Goal: Task Accomplishment & Management: Manage account settings

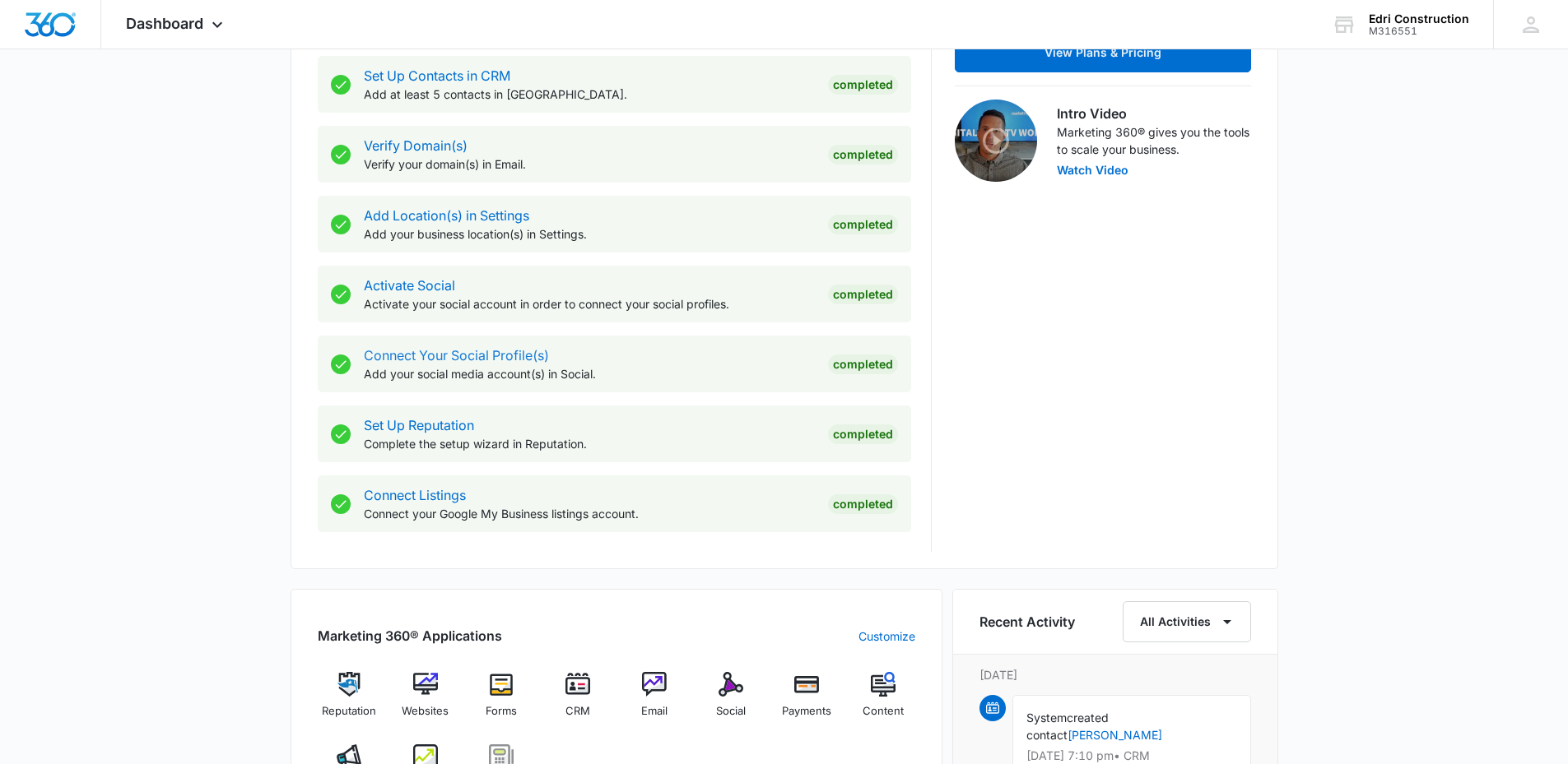
scroll to position [1072, 0]
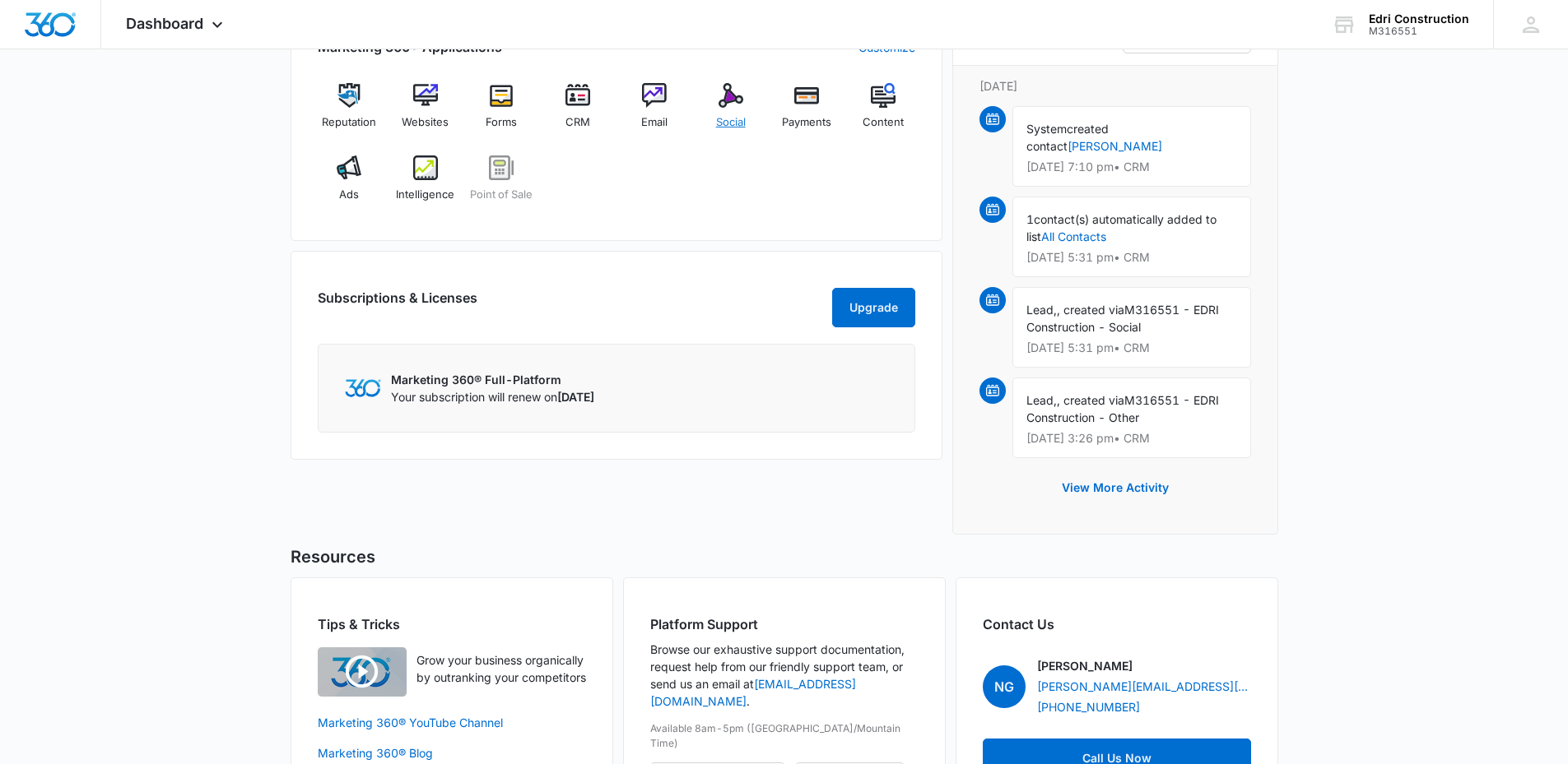
click at [713, 90] on div "Social" at bounding box center [730, 112] width 63 height 59
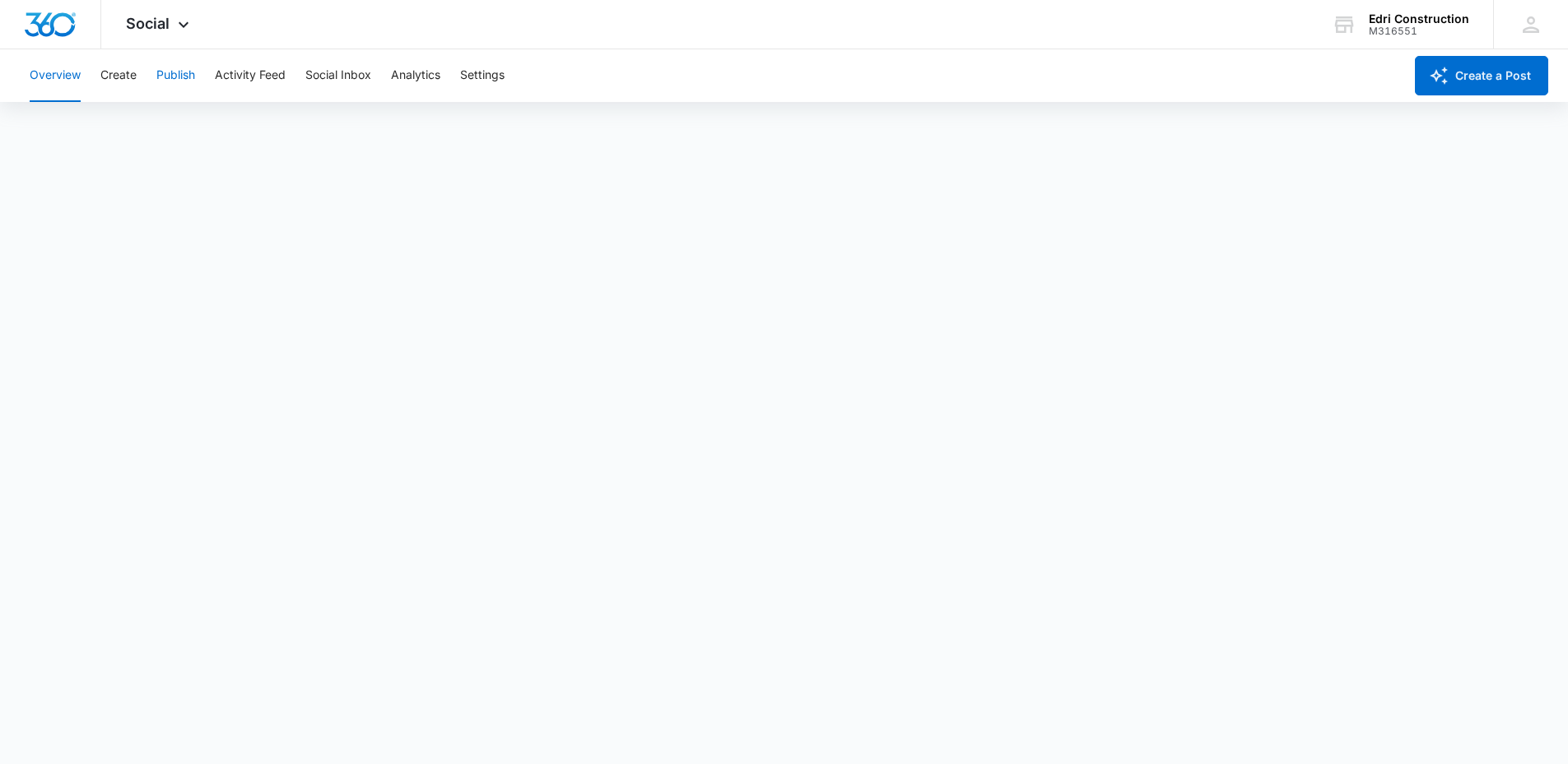
click at [172, 79] on button "Publish" at bounding box center [176, 76] width 38 height 53
drag, startPoint x: 1064, startPoint y: 147, endPoint x: 1183, endPoint y: 103, distance: 126.9
click at [1182, 103] on div "Calendar Schedules" at bounding box center [784, 126] width 1529 height 46
click at [254, 76] on button "Activity Feed" at bounding box center [250, 76] width 70 height 53
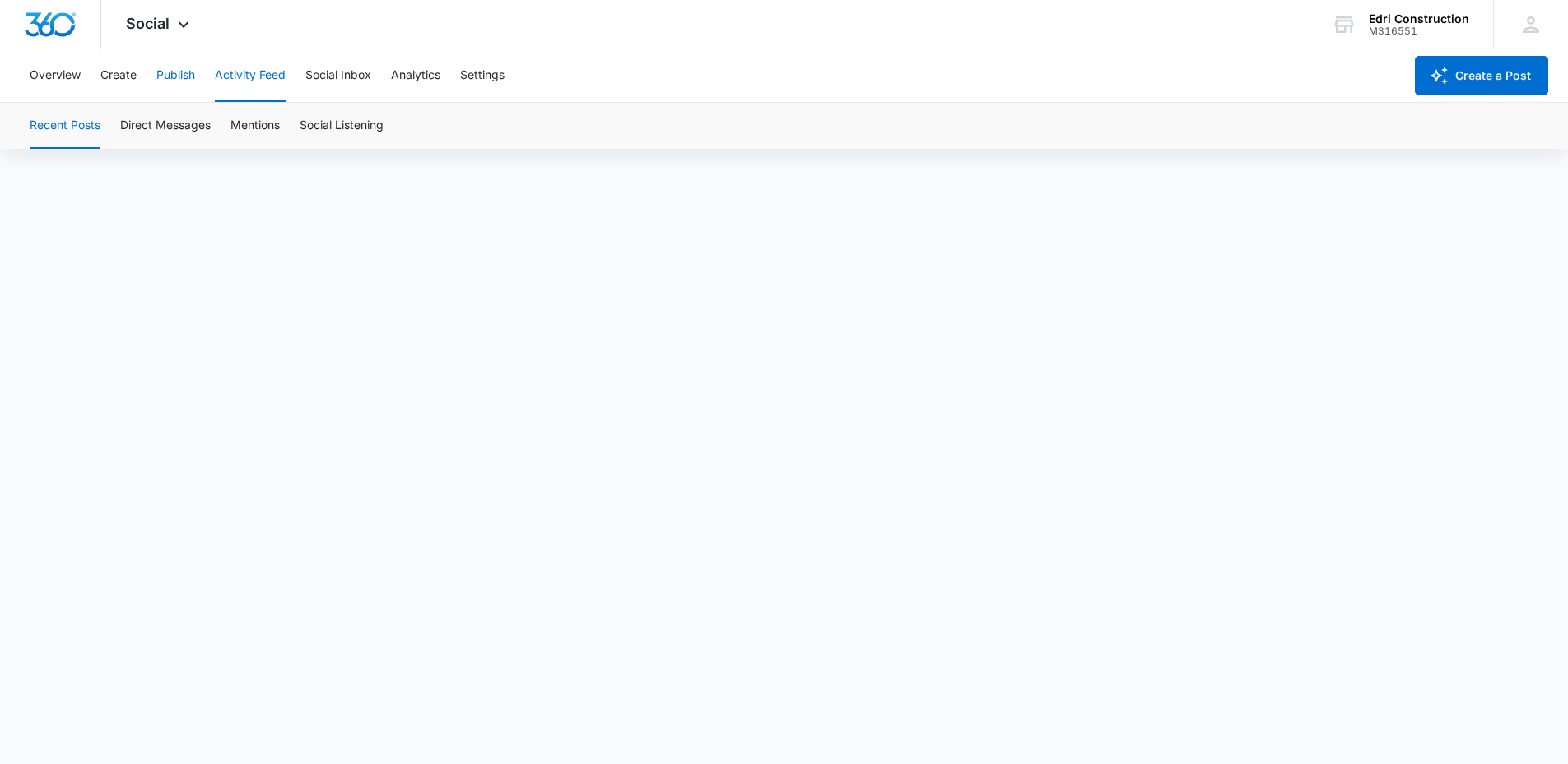
click at [178, 54] on button "Publish" at bounding box center [176, 76] width 38 height 53
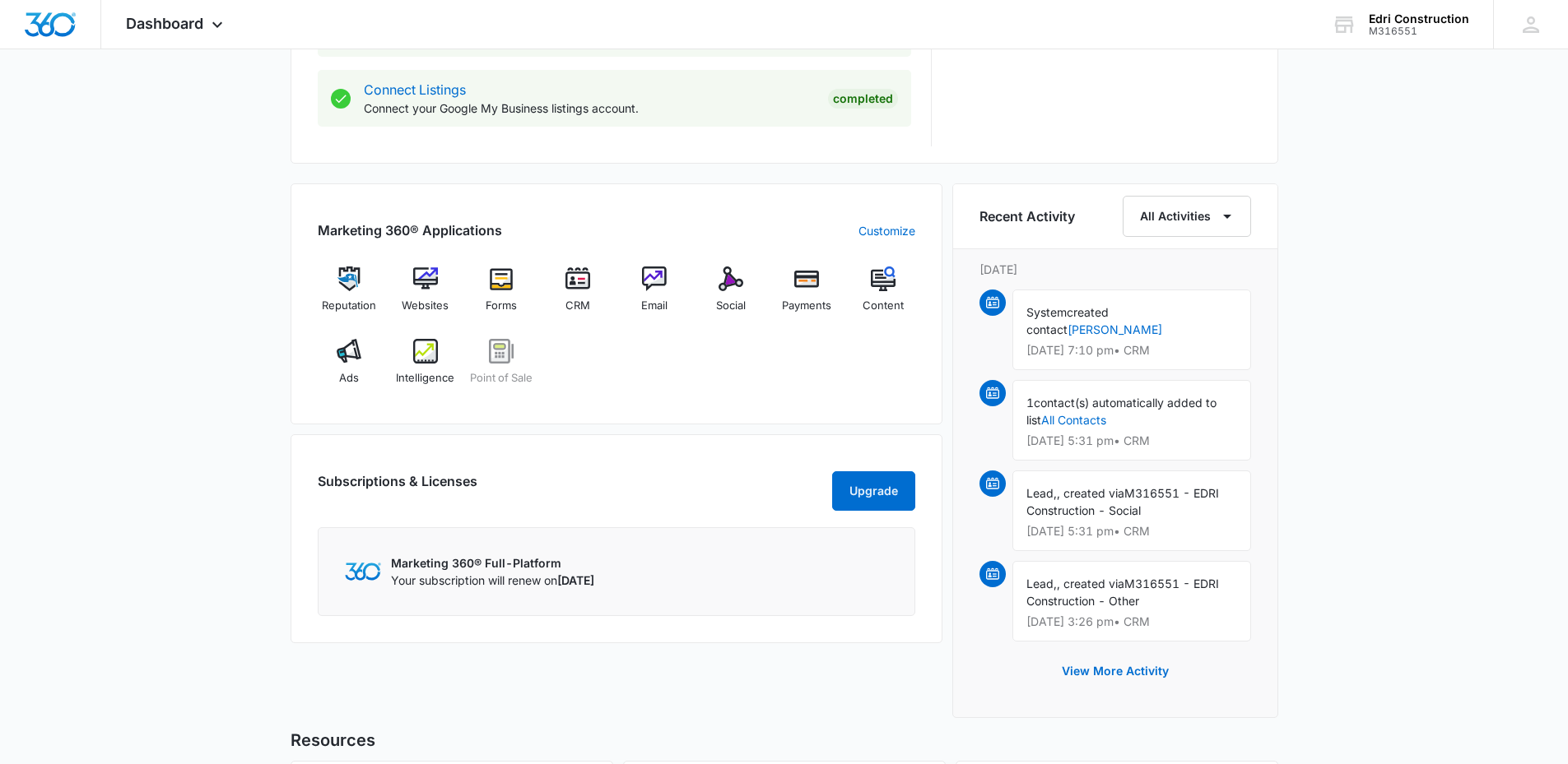
scroll to position [1069, 0]
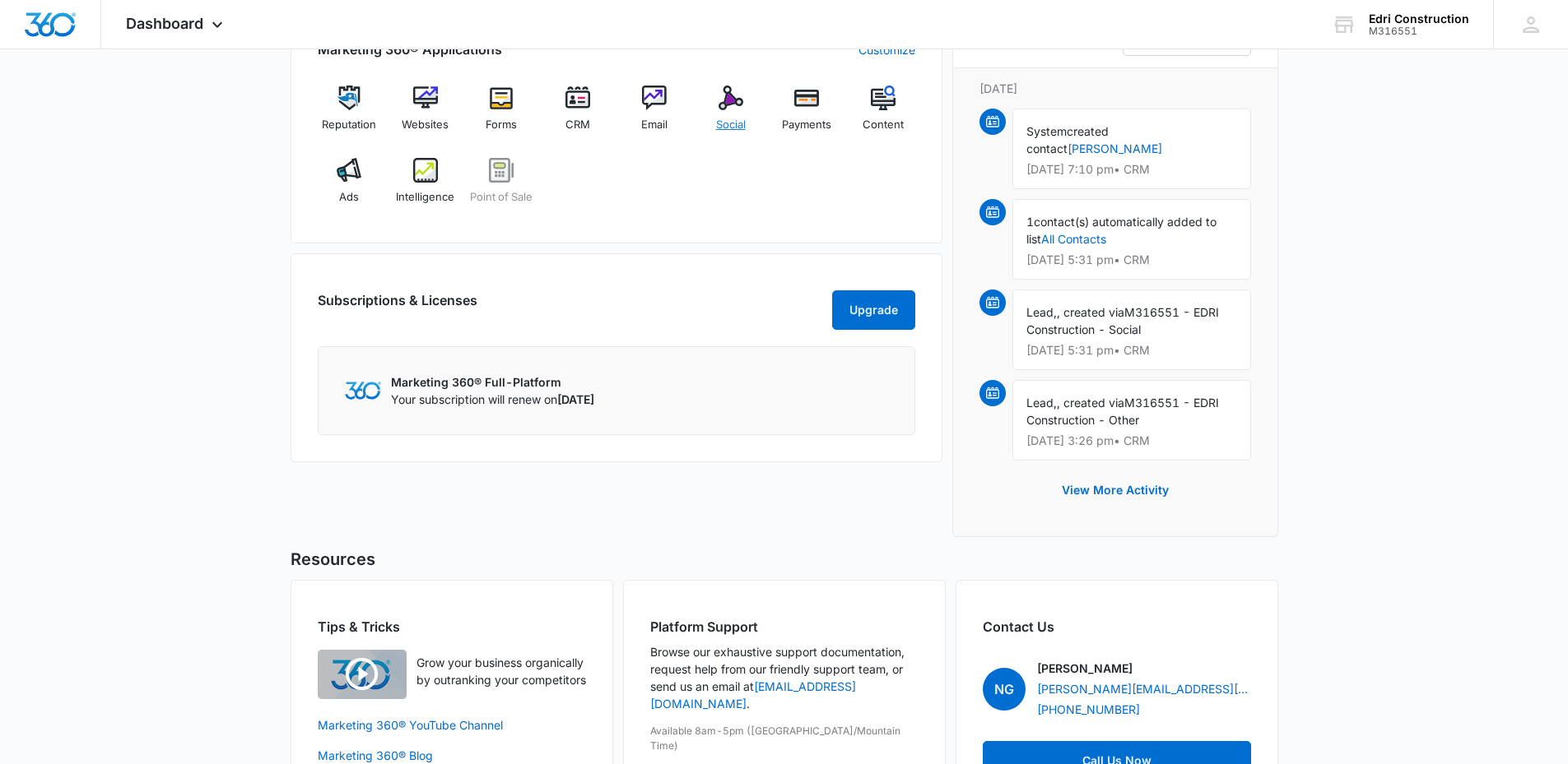
click at [739, 103] on img at bounding box center [731, 98] width 25 height 25
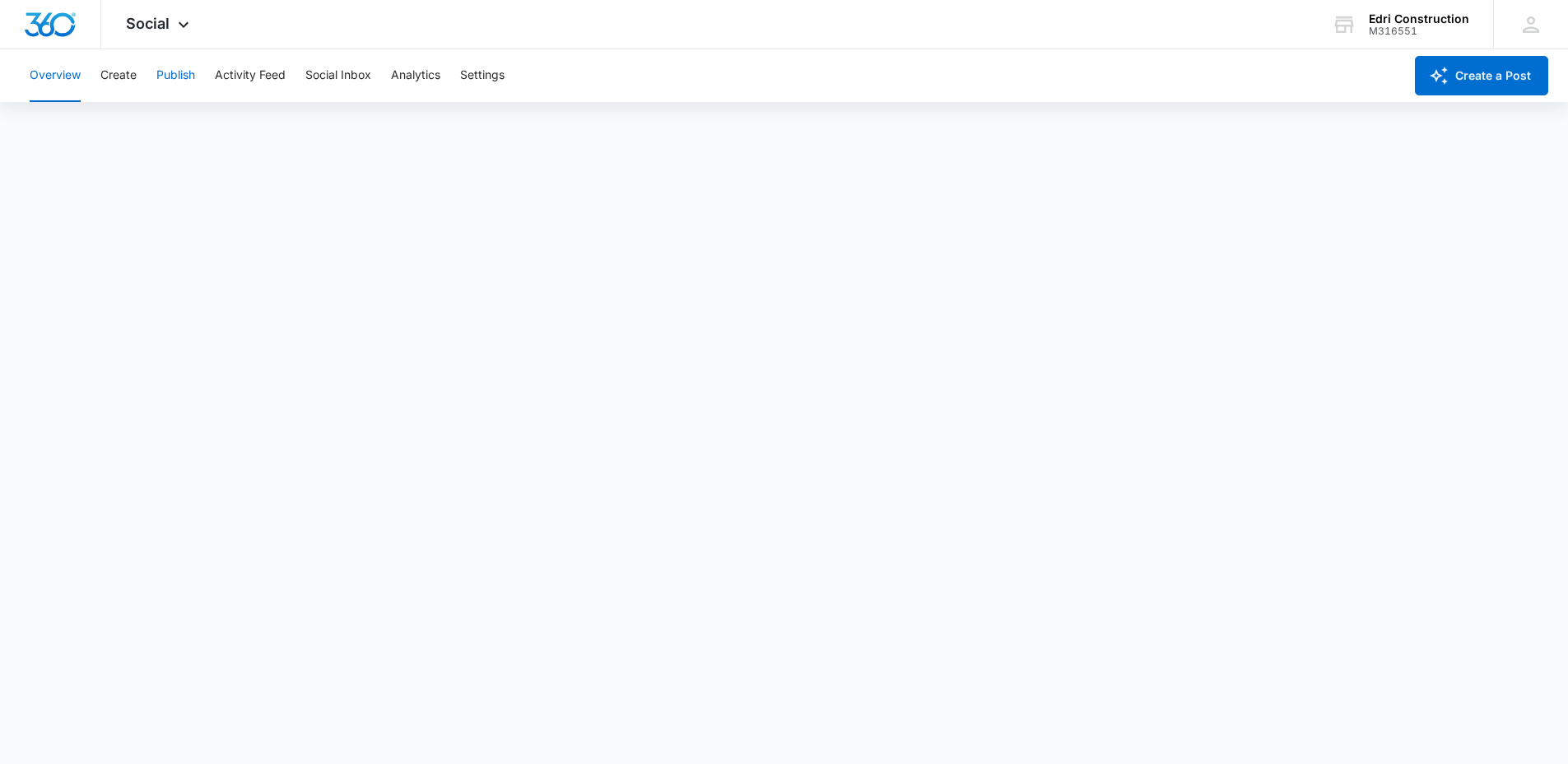
click at [182, 80] on button "Publish" at bounding box center [176, 76] width 38 height 53
click at [867, 107] on div "Calendar Schedules" at bounding box center [784, 126] width 1529 height 46
click at [501, 79] on button "Settings" at bounding box center [482, 76] width 45 height 53
click at [1521, 31] on icon at bounding box center [1531, 25] width 25 height 25
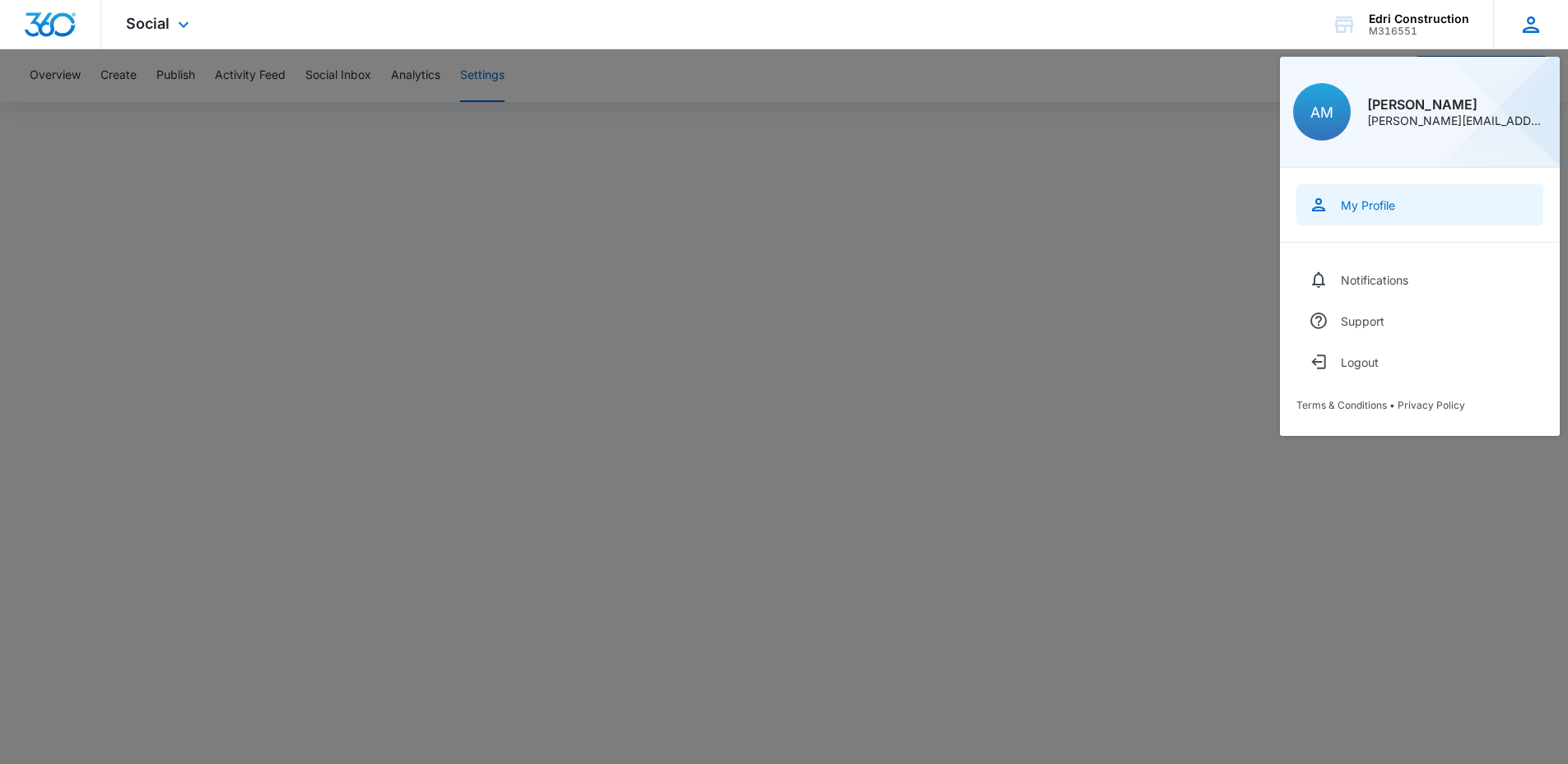
click at [1366, 196] on link "My Profile" at bounding box center [1420, 205] width 247 height 41
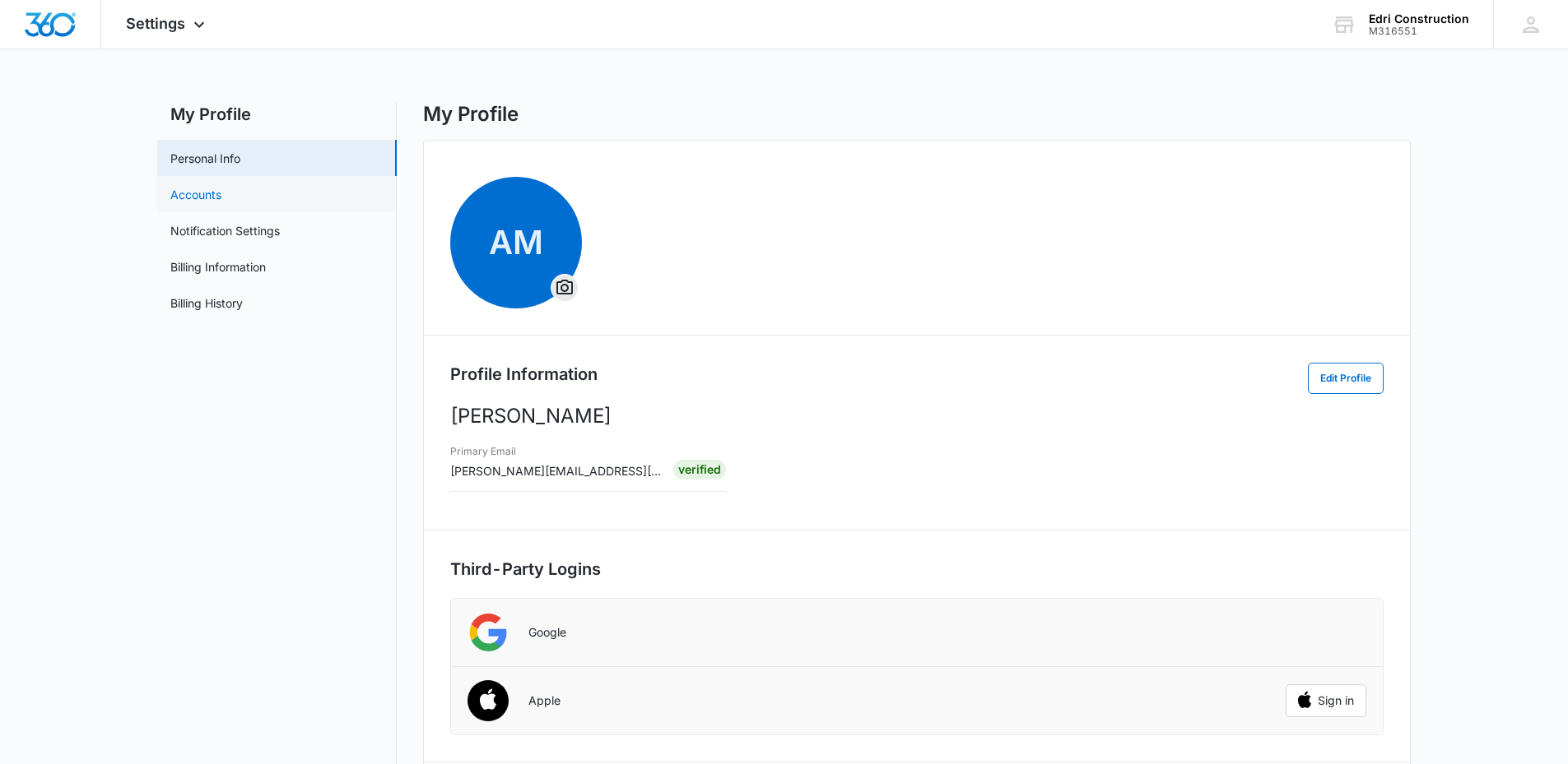
click at [221, 187] on link "Accounts" at bounding box center [196, 194] width 51 height 17
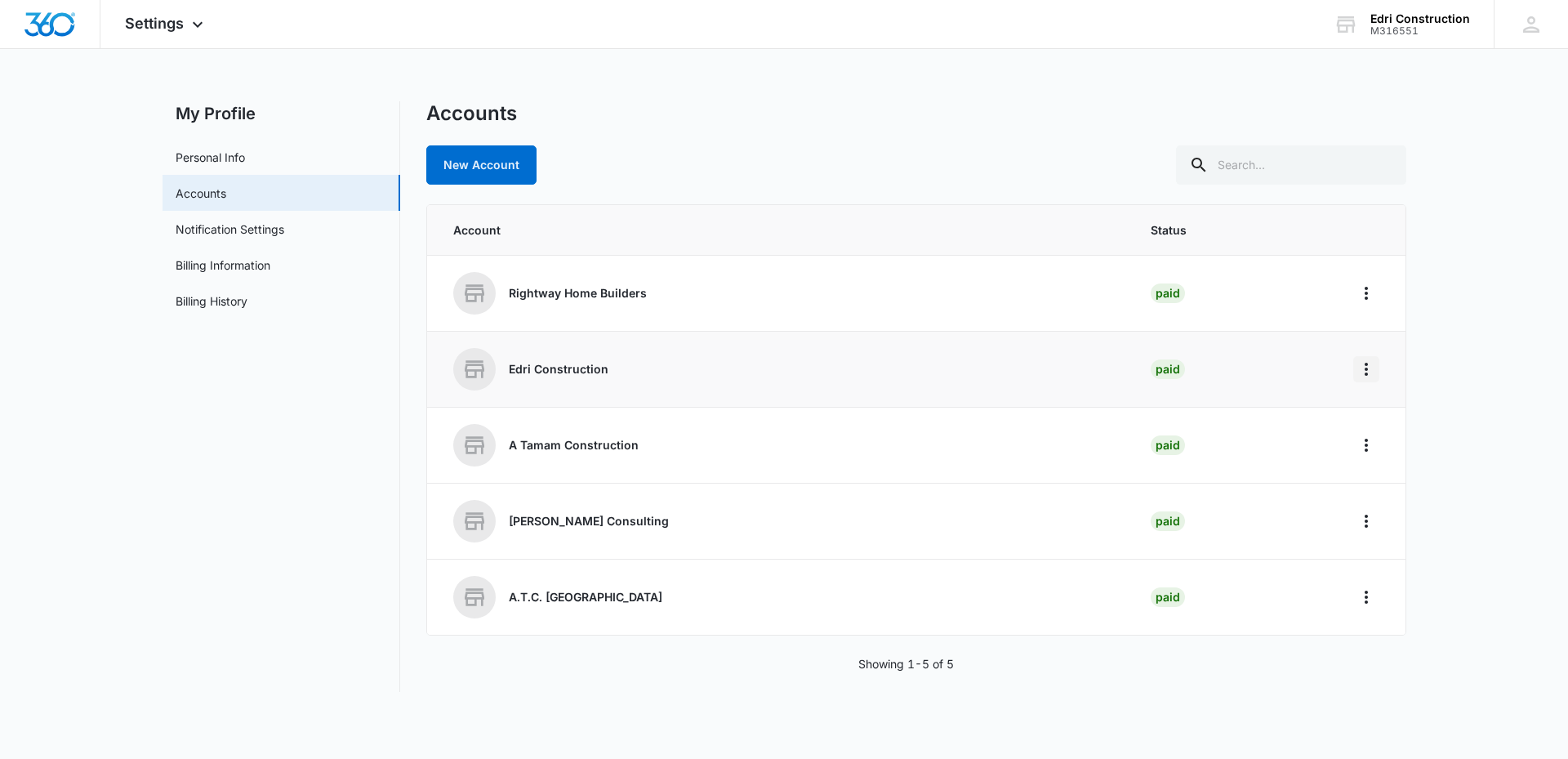
click at [1369, 360] on icon "Home" at bounding box center [1367, 370] width 20 height 20
click at [1394, 406] on button "Go to Dashboard" at bounding box center [1429, 415] width 150 height 25
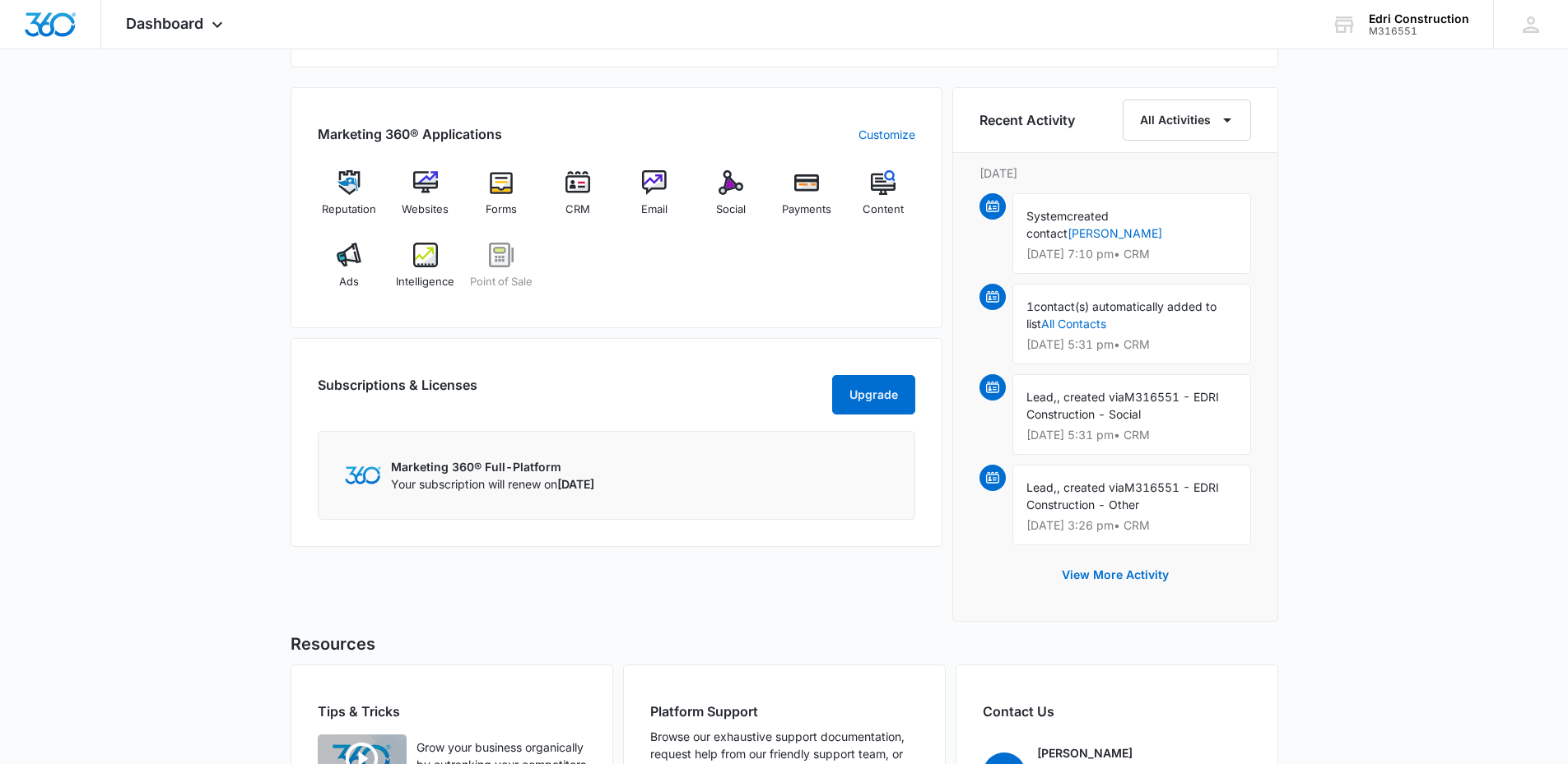
scroll to position [990, 0]
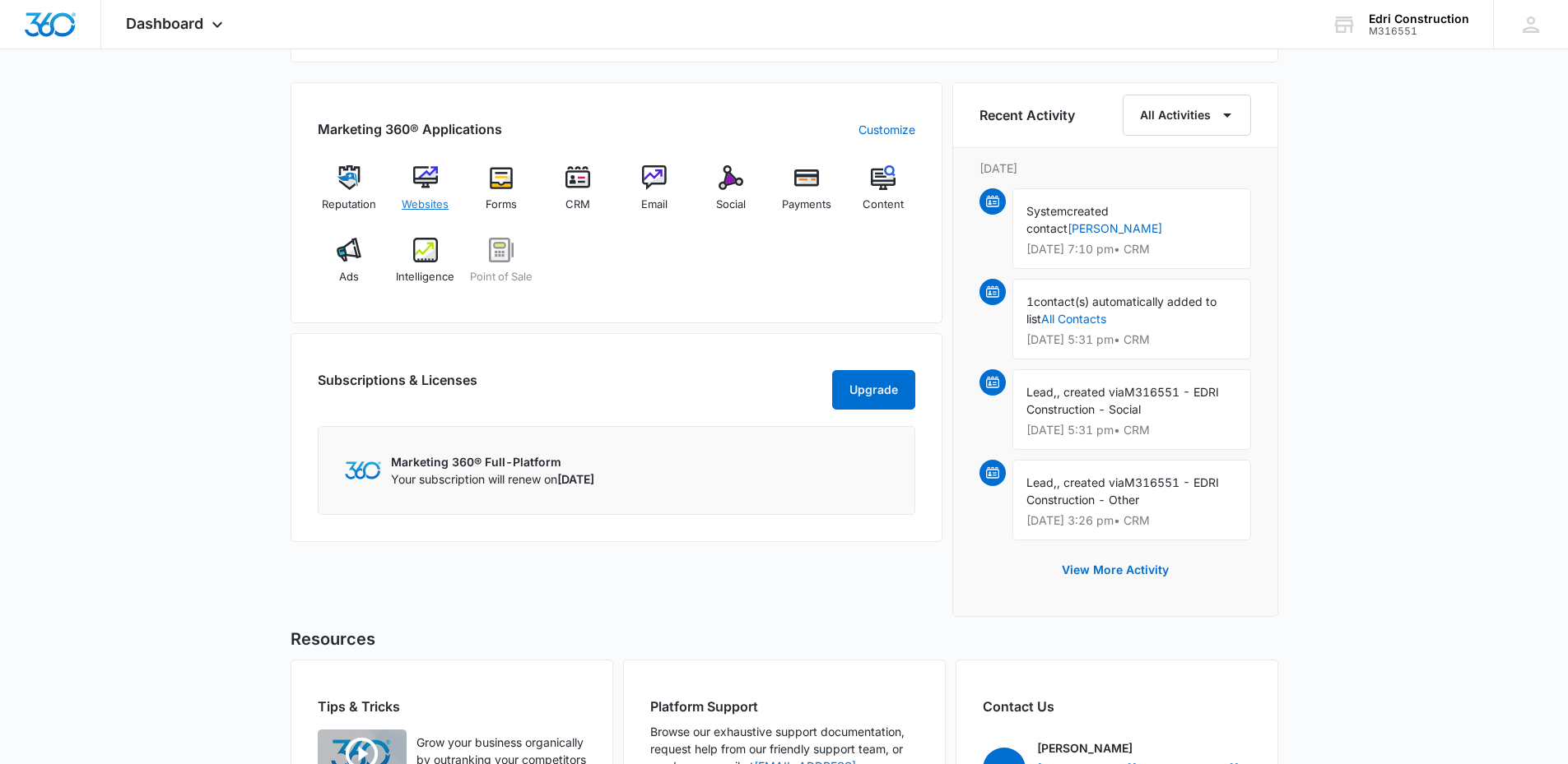
click at [450, 195] on div "Websites" at bounding box center [424, 195] width 63 height 59
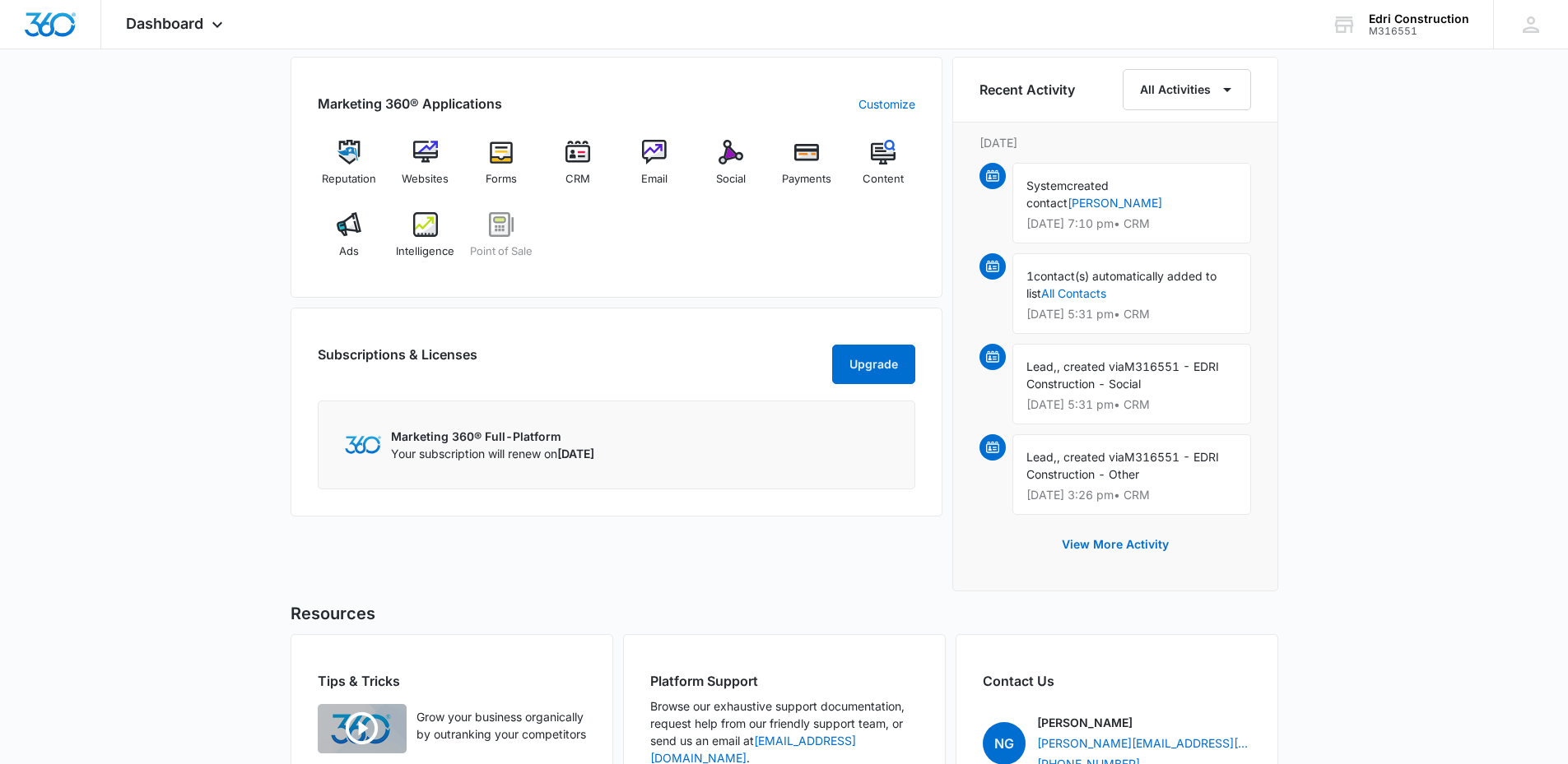
scroll to position [811, 0]
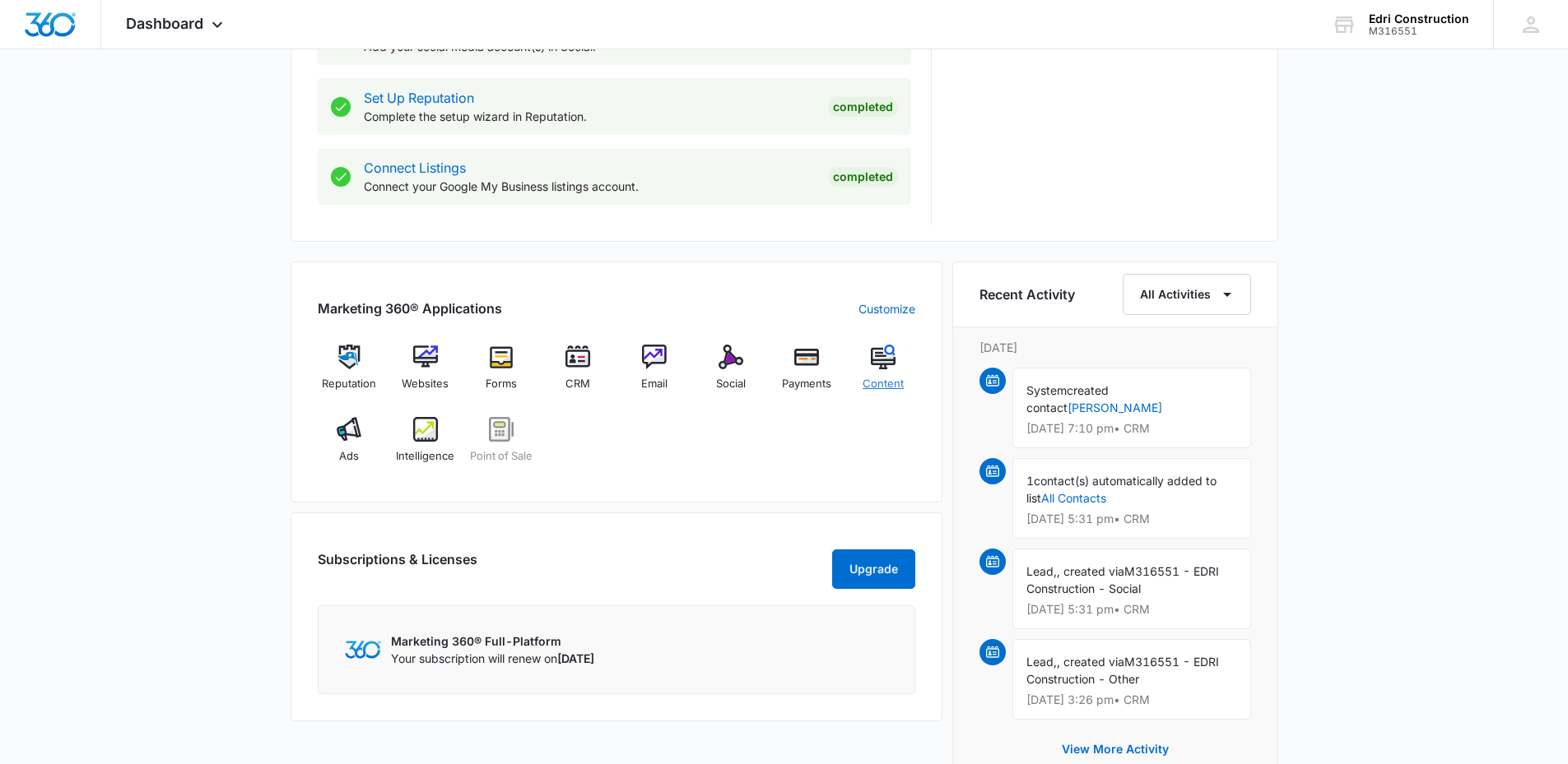
click at [878, 367] on img at bounding box center [882, 356] width 25 height 25
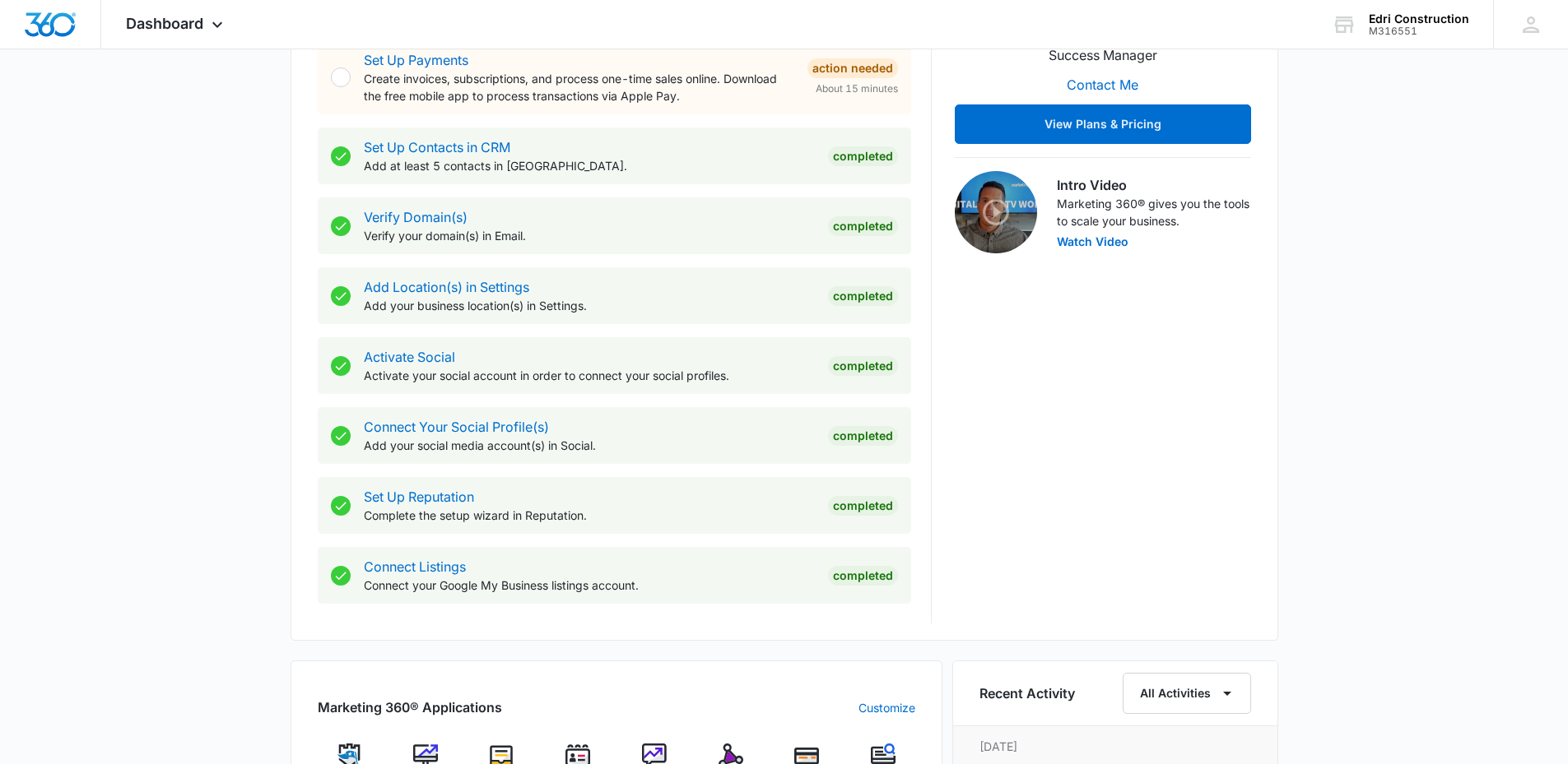
scroll to position [905, 0]
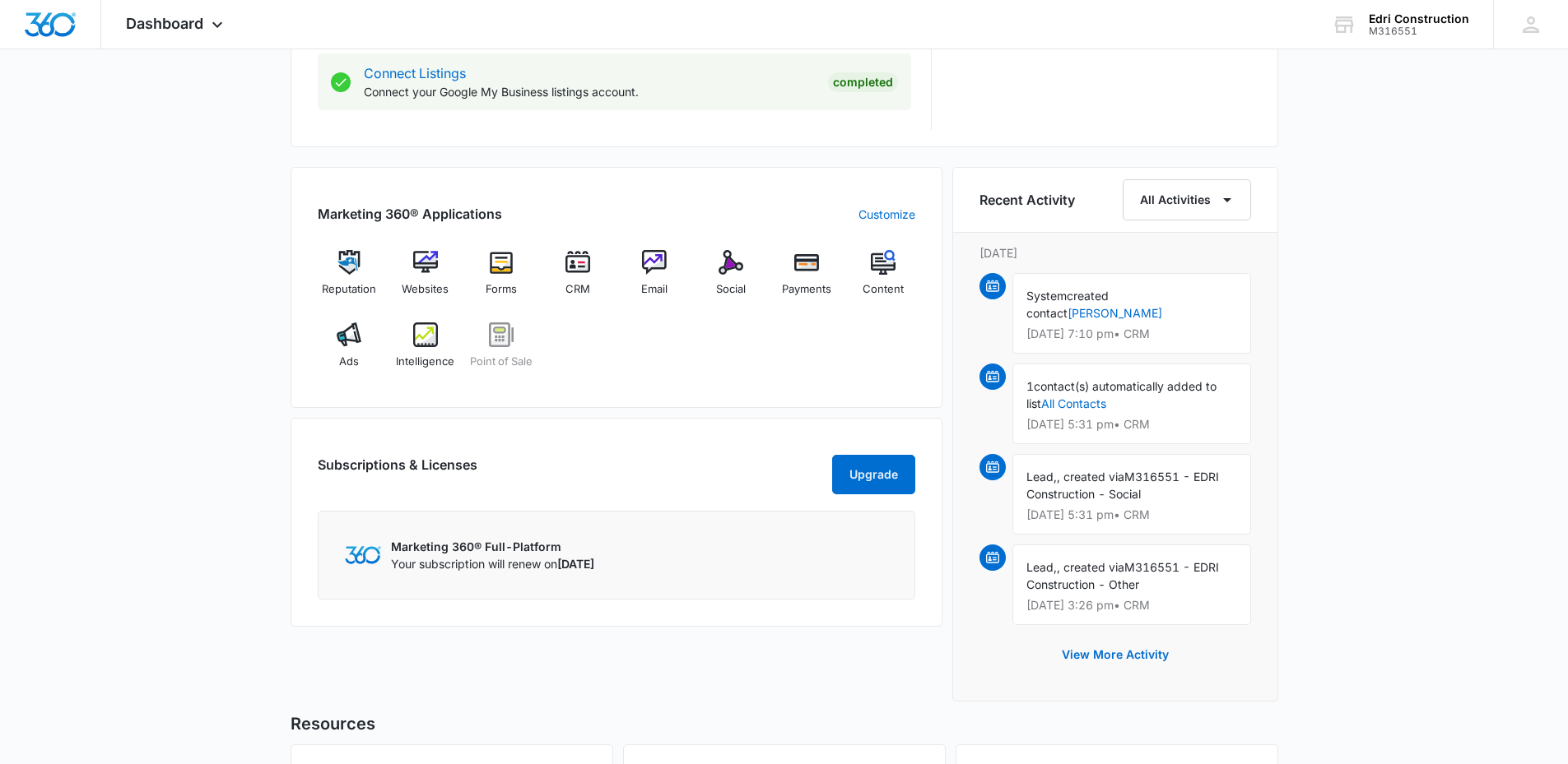
click at [713, 248] on div "Marketing 360® Applications Customize Reputation Websites Forms CRM Email Socia…" at bounding box center [616, 288] width 652 height 241
click at [728, 257] on img at bounding box center [731, 262] width 25 height 25
